Goal: Check status: Check status

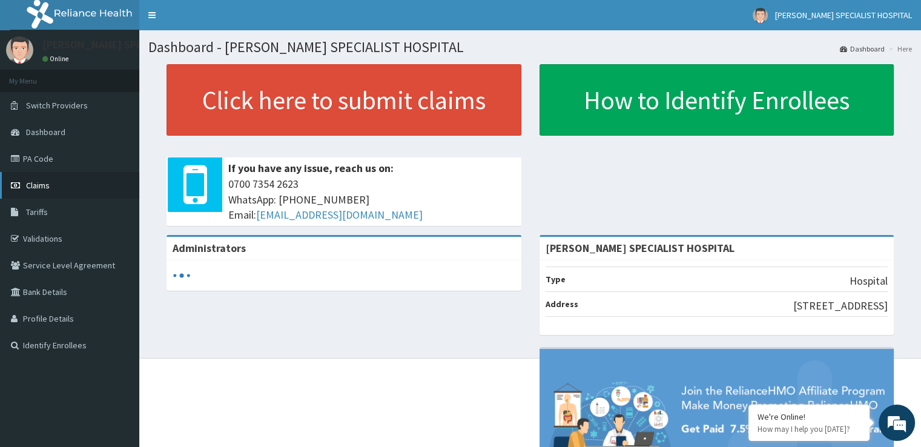
click at [49, 185] on link "Claims" at bounding box center [69, 185] width 139 height 27
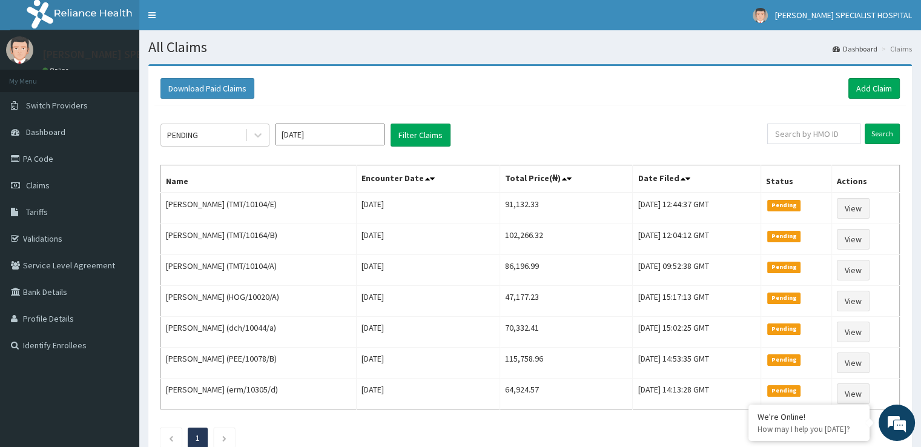
click at [536, 84] on div "Download Paid Claims Add Claim" at bounding box center [531, 88] width 740 height 21
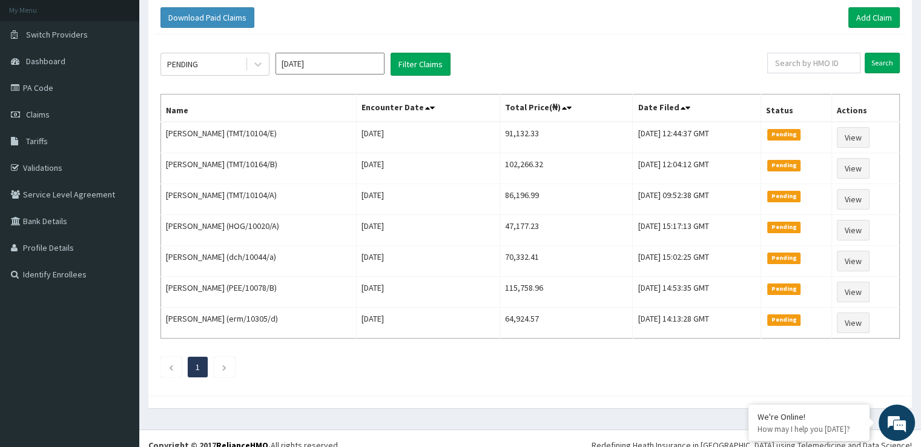
scroll to position [73, 0]
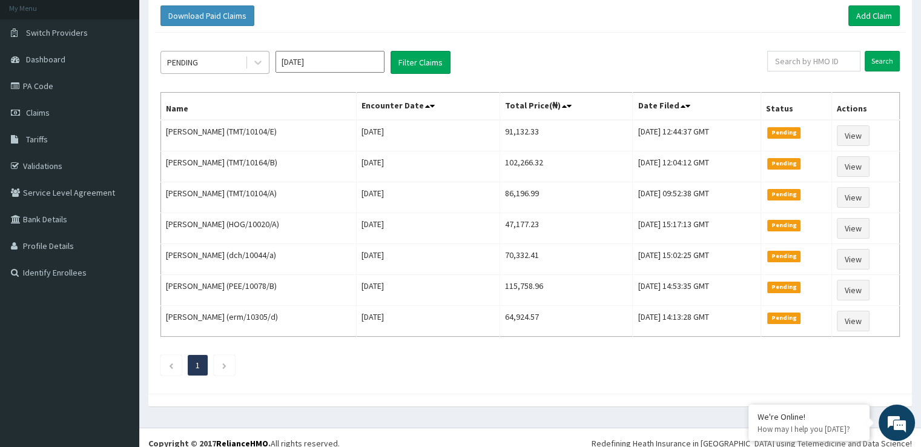
click at [196, 53] on div "PENDING" at bounding box center [203, 62] width 84 height 19
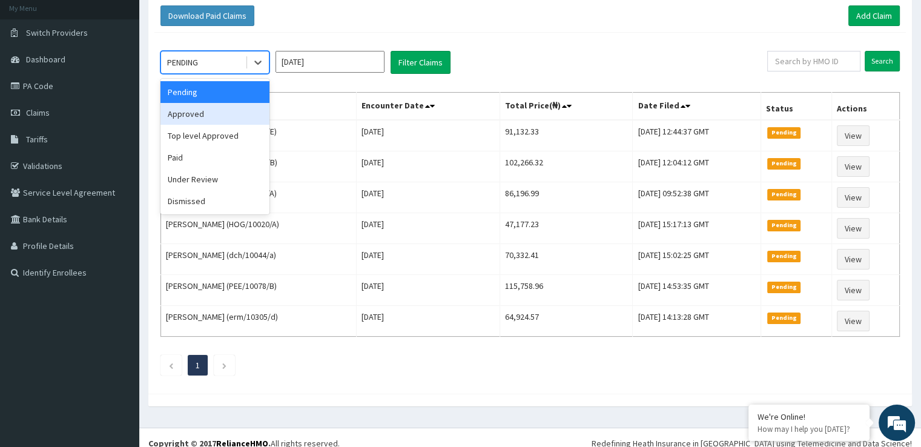
click at [203, 110] on div "Approved" at bounding box center [215, 114] width 109 height 22
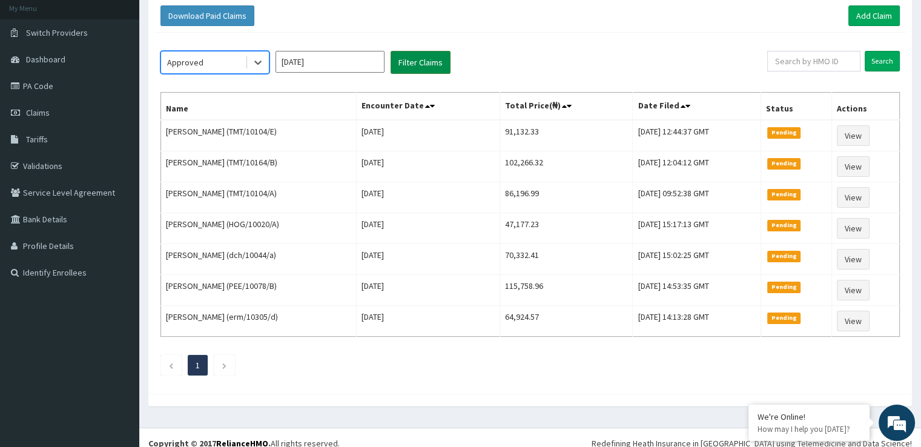
click at [410, 61] on button "Filter Claims" at bounding box center [421, 62] width 60 height 23
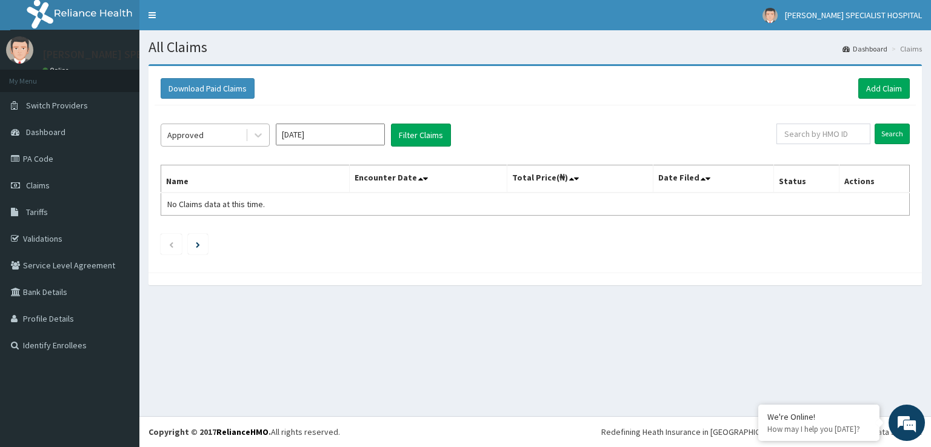
click at [193, 133] on div "Approved" at bounding box center [185, 135] width 36 height 12
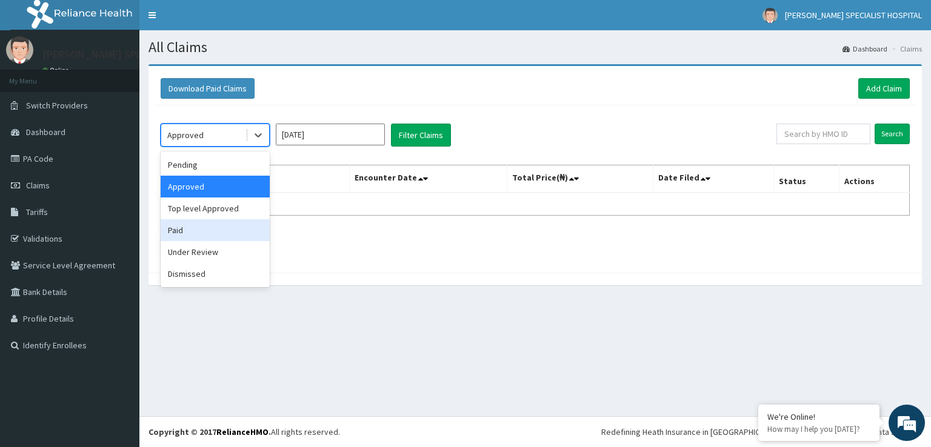
click at [179, 233] on div "Paid" at bounding box center [215, 230] width 109 height 22
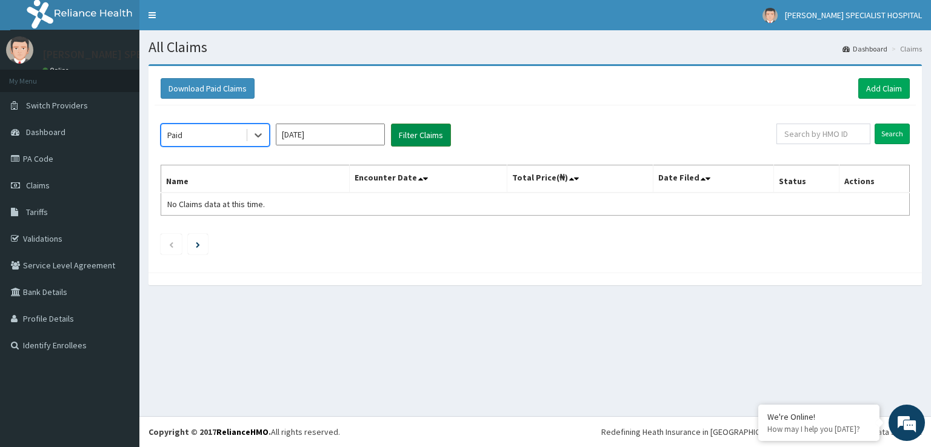
click at [422, 138] on button "Filter Claims" at bounding box center [421, 135] width 60 height 23
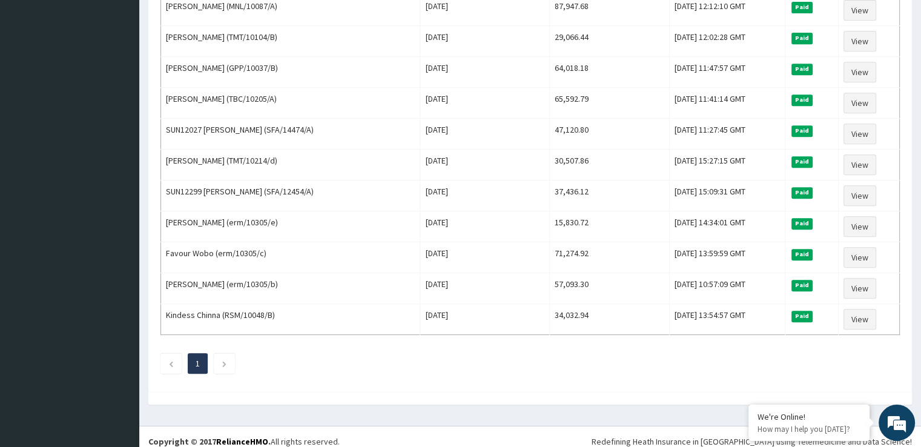
scroll to position [538, 0]
click at [215, 354] on li at bounding box center [224, 363] width 21 height 21
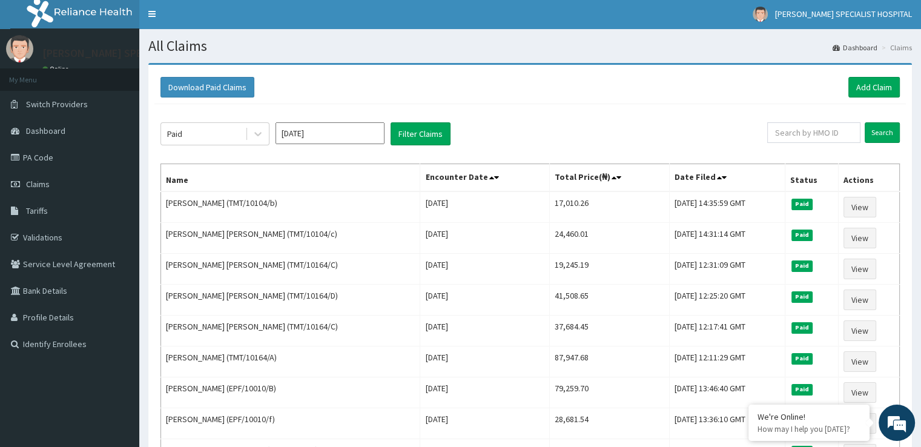
scroll to position [0, 0]
